Goal: Task Accomplishment & Management: Complete application form

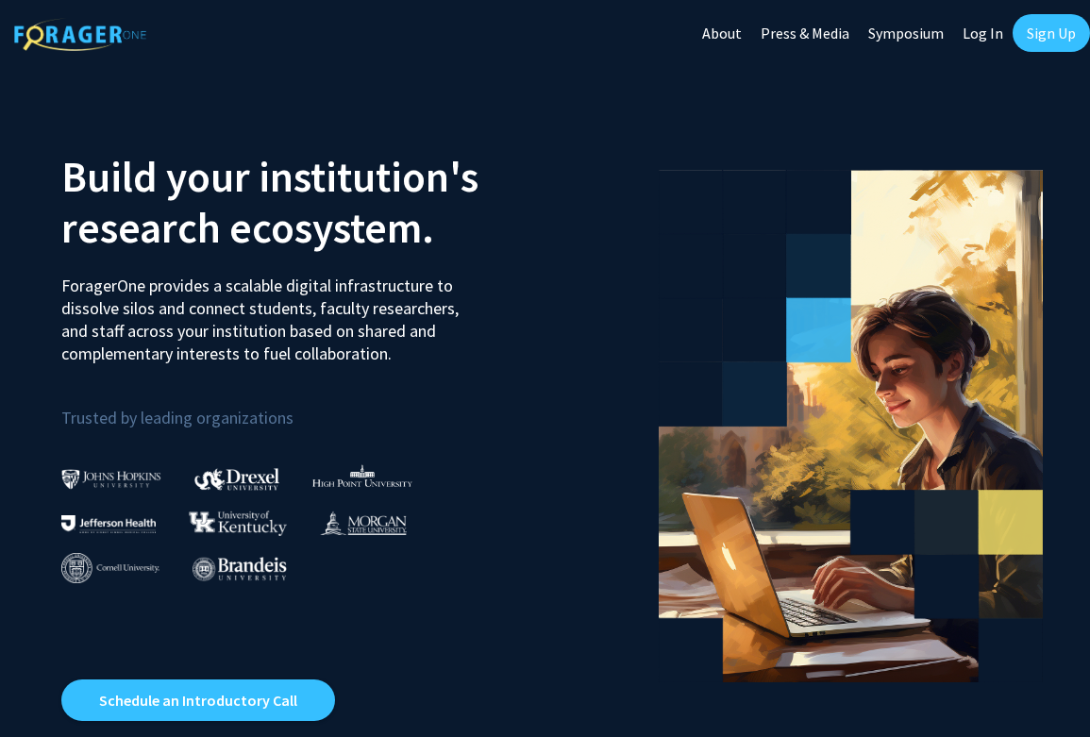
click at [1050, 47] on link "Sign Up" at bounding box center [1051, 33] width 77 height 38
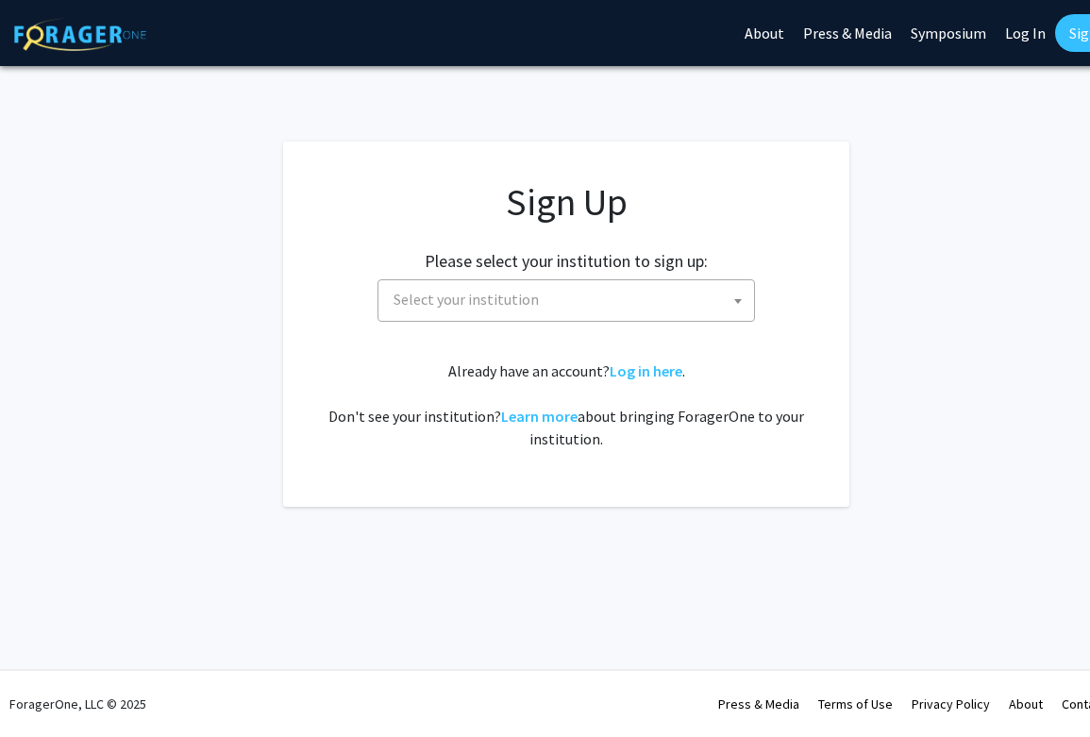
click at [613, 281] on span "Select your institution" at bounding box center [570, 299] width 368 height 39
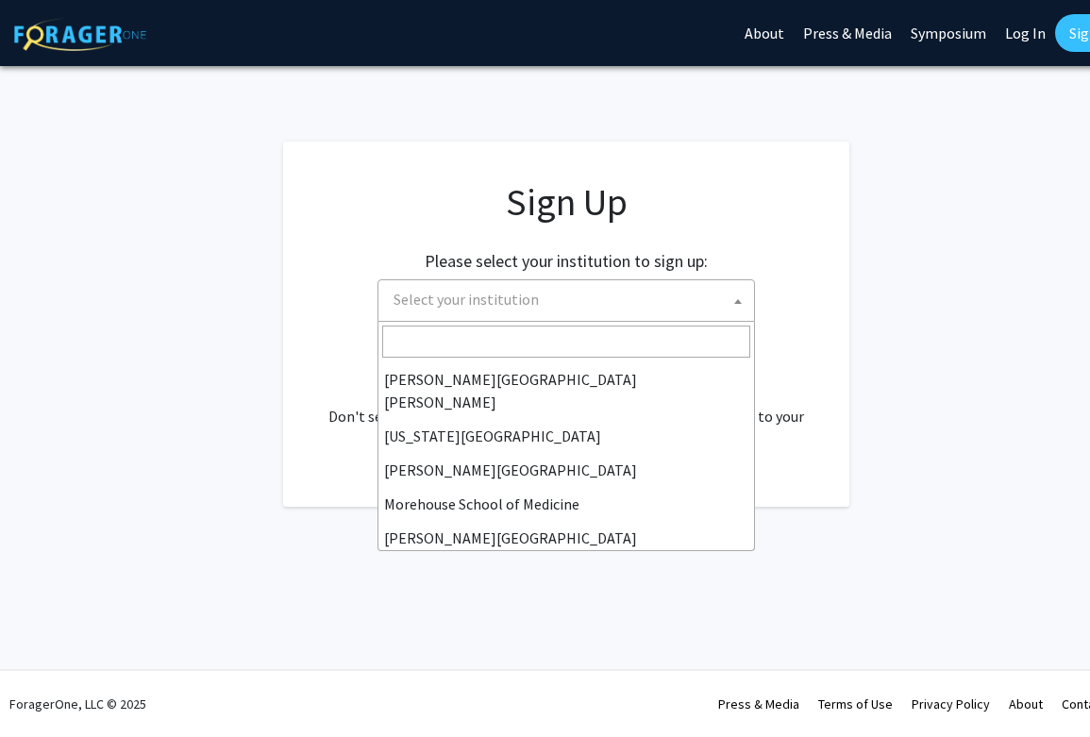
scroll to position [661, 0]
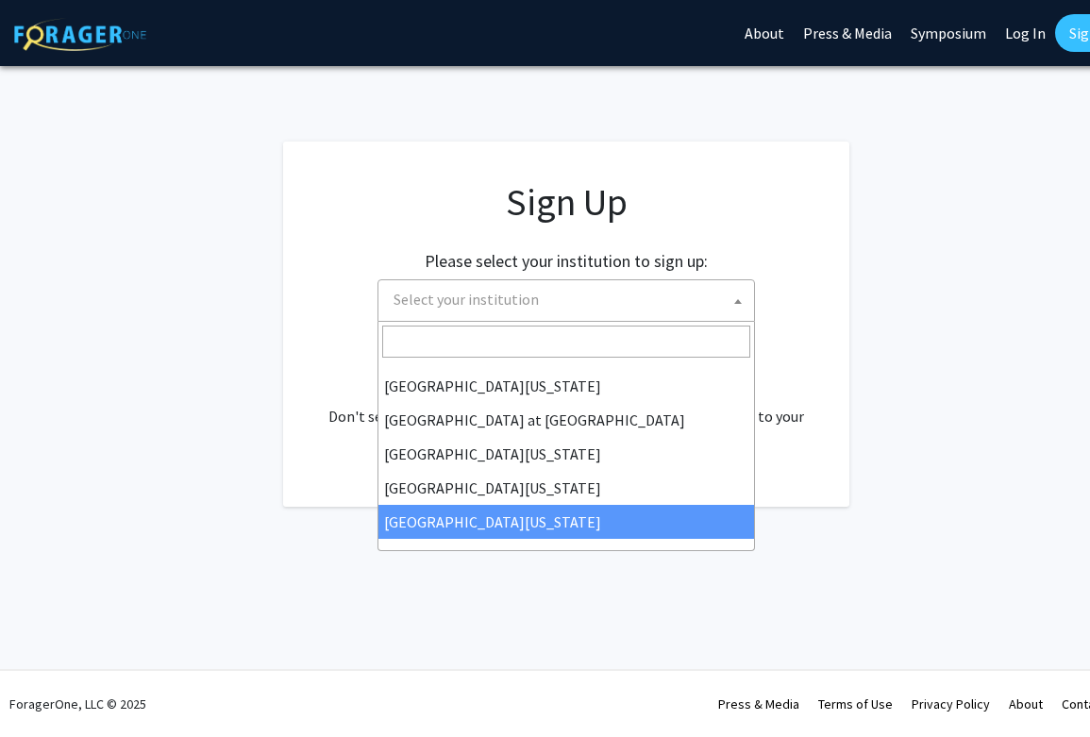
select select "33"
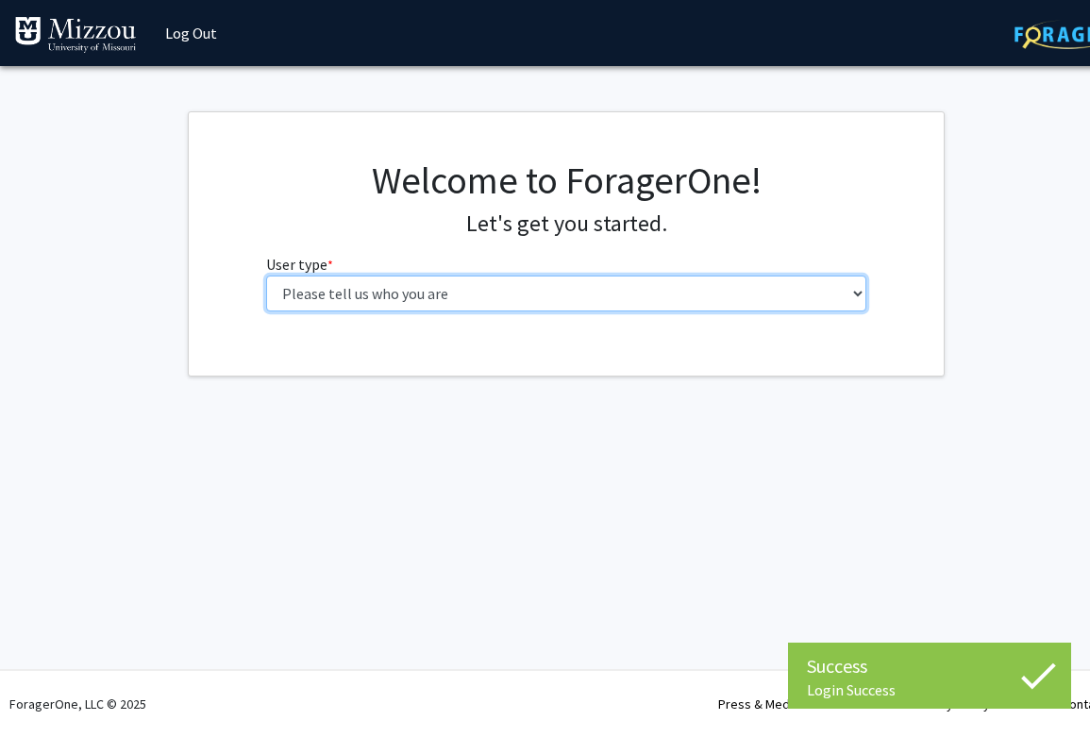
click at [266, 276] on select "Please tell us who you are Undergraduate Student Master's Student Doctoral Cand…" at bounding box center [566, 294] width 601 height 36
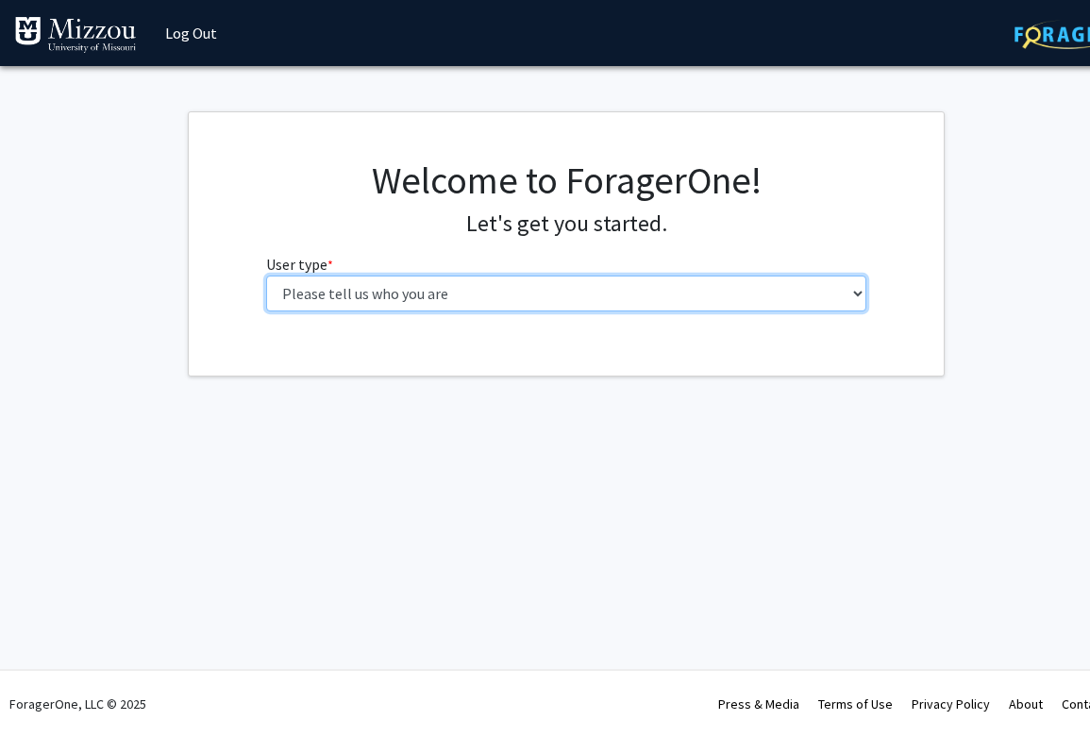
select select "5: faculty"
click option "Faculty" at bounding box center [0, 0] width 0 height 0
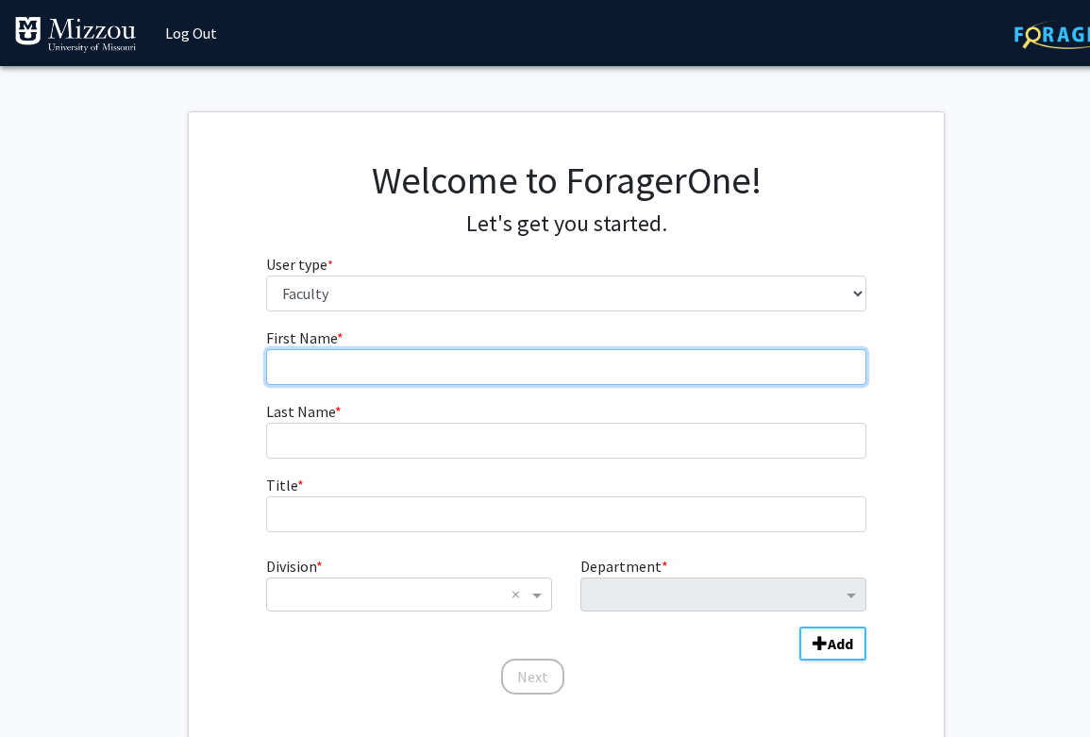
click at [412, 366] on input "First Name * required" at bounding box center [566, 367] width 601 height 36
type input "[PERSON_NAME]"
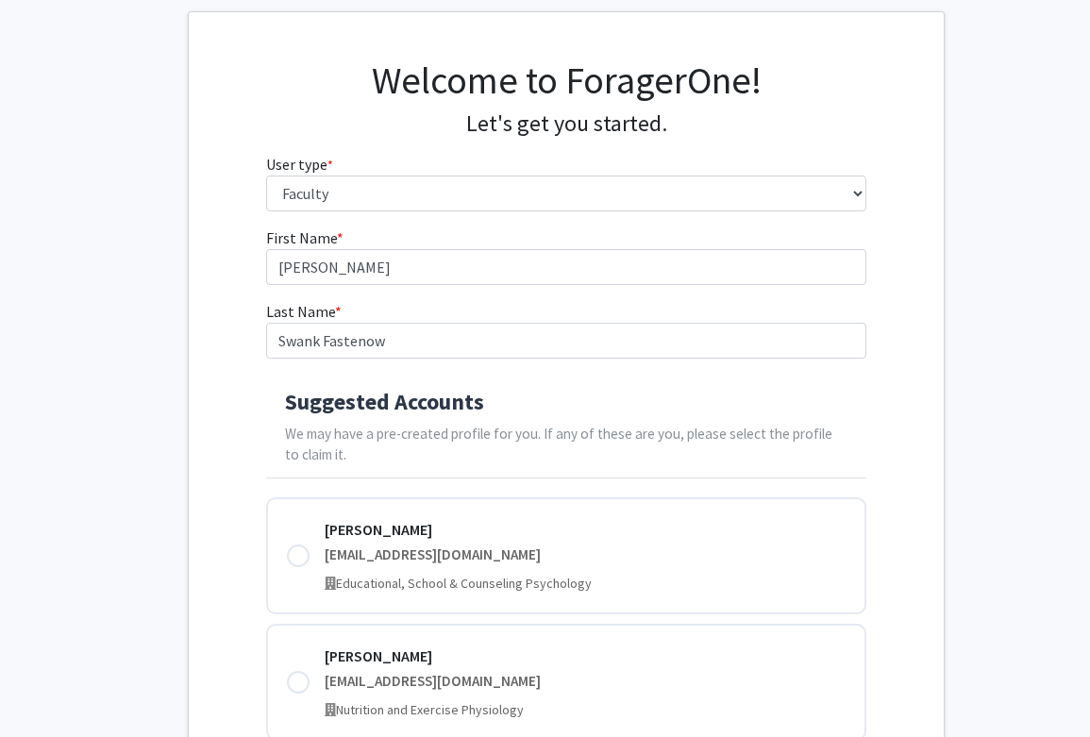
scroll to position [109, 0]
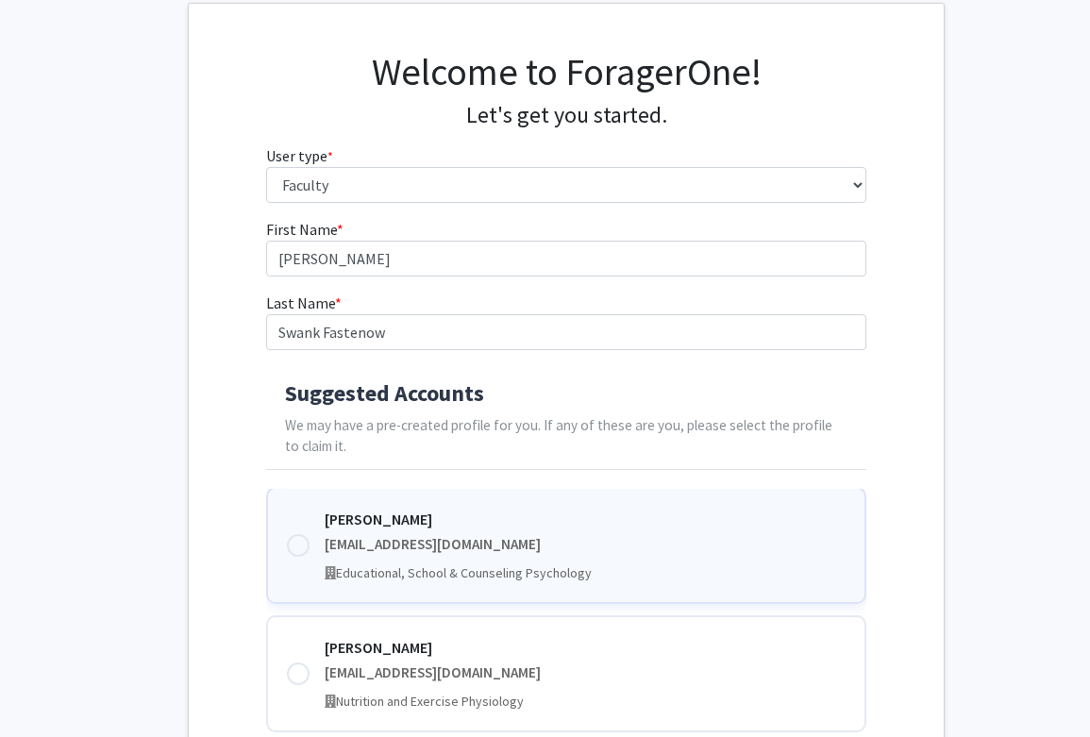
click at [298, 540] on div at bounding box center [298, 545] width 23 height 23
type input "Swank"
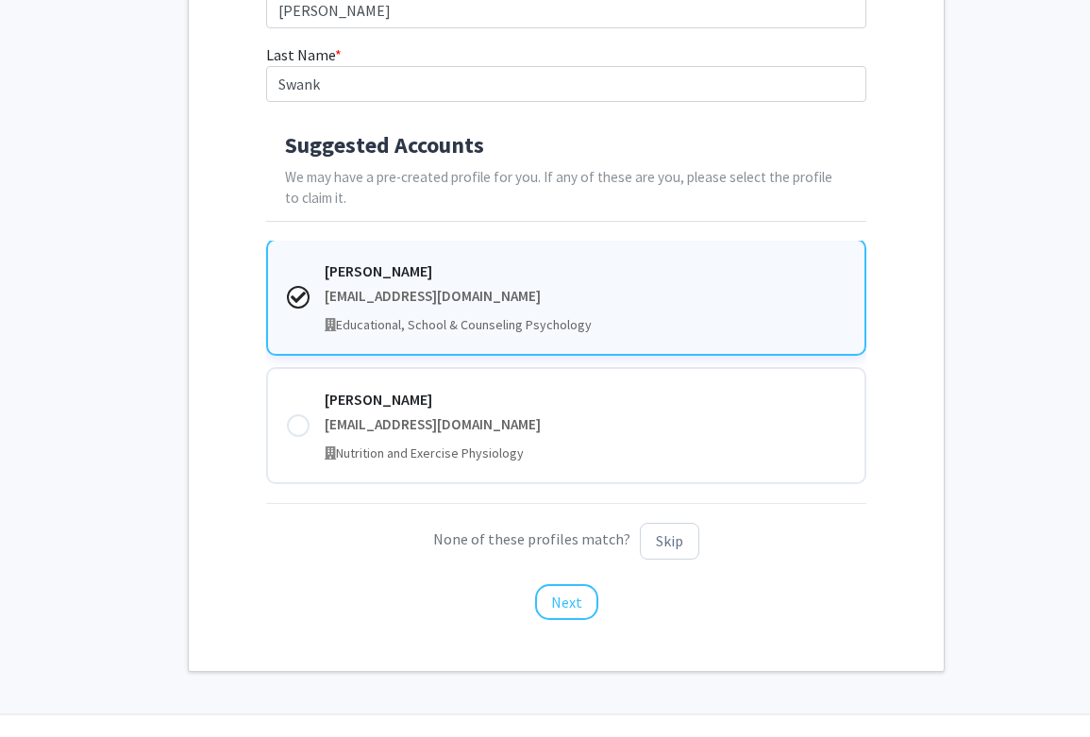
scroll to position [401, 0]
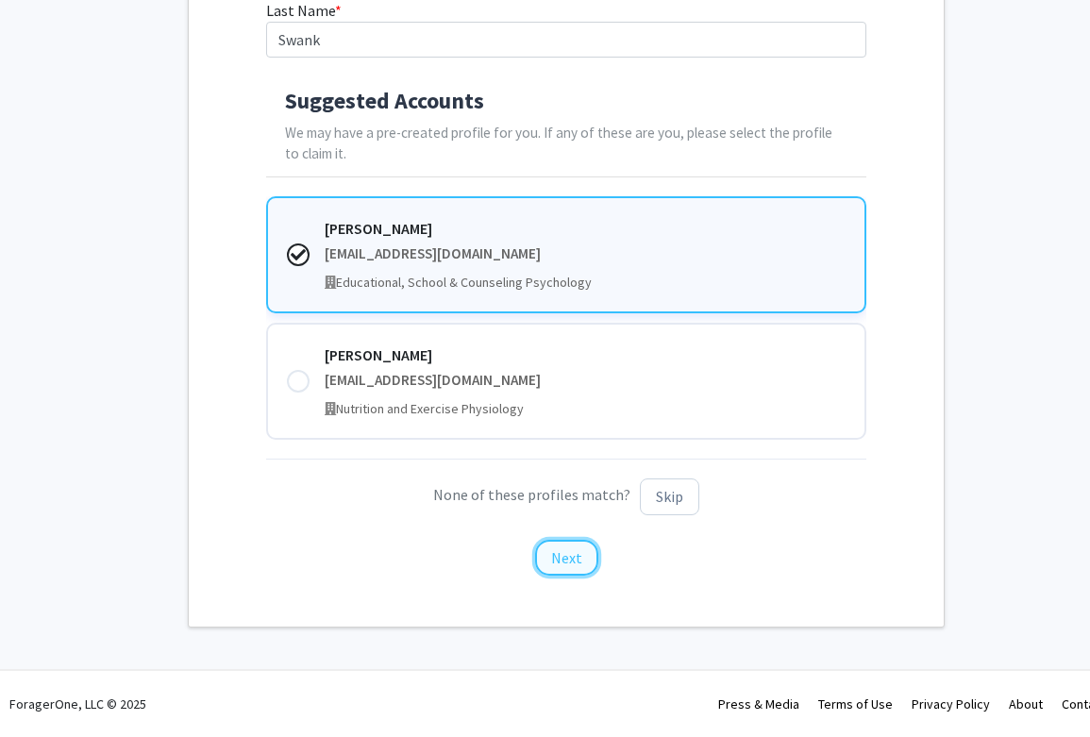
click at [557, 562] on button "Next" at bounding box center [566, 558] width 63 height 36
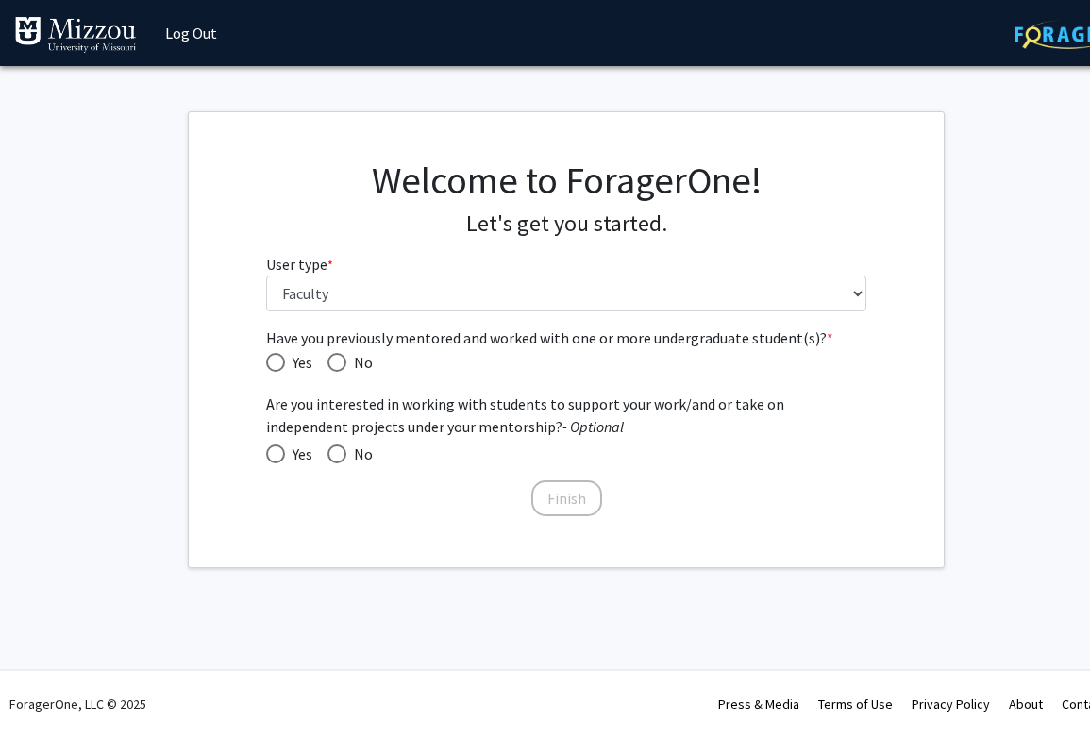
scroll to position [0, 0]
click at [336, 361] on span "Have you previously mentored and worked with one or more undergraduate student(…" at bounding box center [337, 362] width 19 height 19
click at [336, 361] on input "No" at bounding box center [337, 362] width 19 height 19
radio input "true"
click at [344, 457] on span at bounding box center [337, 454] width 19 height 19
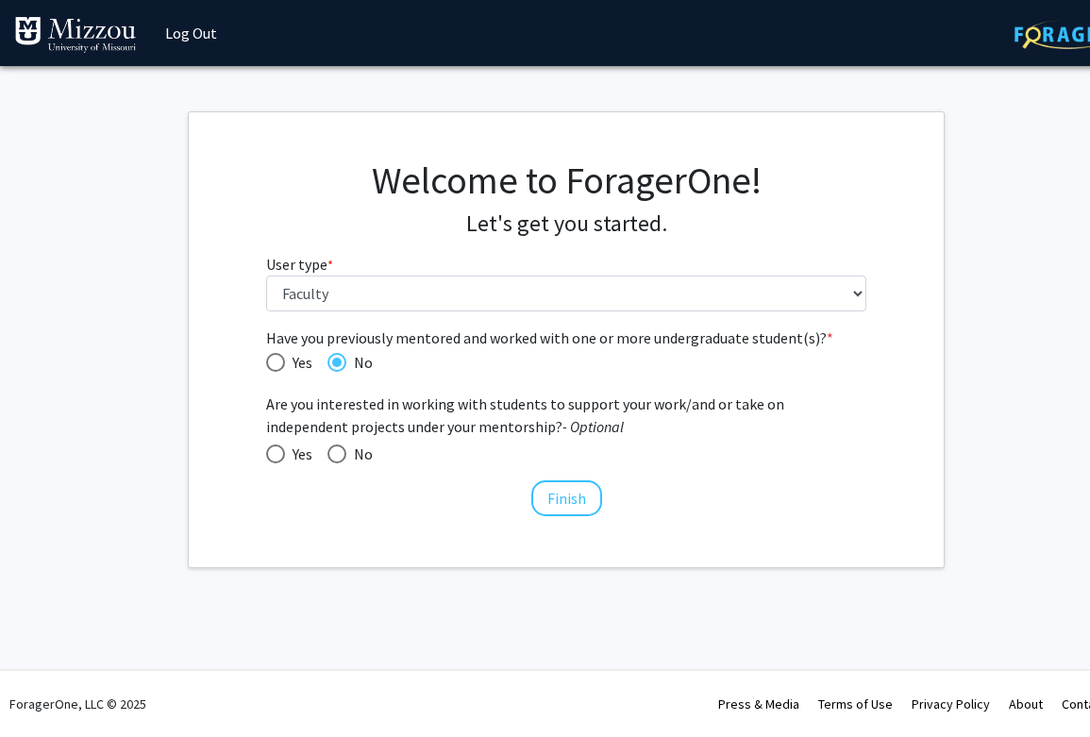
click at [344, 457] on input "No" at bounding box center [337, 454] width 19 height 19
radio input "true"
click at [561, 494] on button "Finish" at bounding box center [566, 498] width 71 height 36
